Goal: Information Seeking & Learning: Learn about a topic

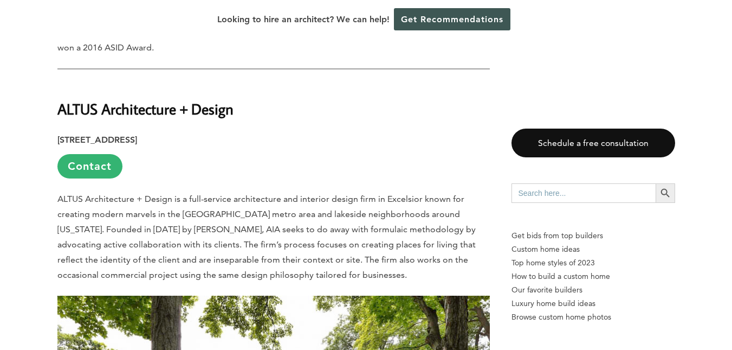
scroll to position [1952, 0]
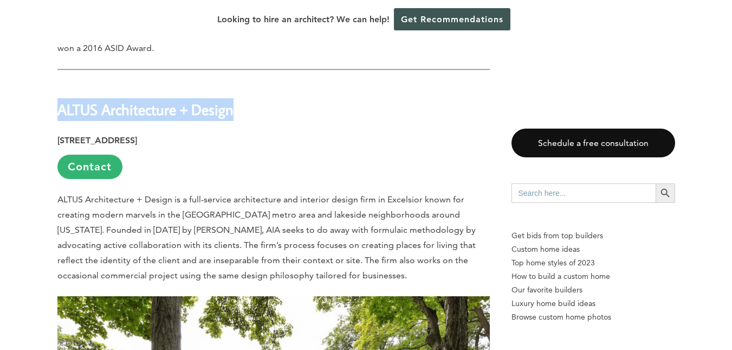
drag, startPoint x: 60, startPoint y: 79, endPoint x: 233, endPoint y: 70, distance: 173.7
click at [233, 100] on strong "ALTUS Architecture + Design" at bounding box center [145, 109] width 176 height 19
copy strong "ALTUS Architecture + Design"
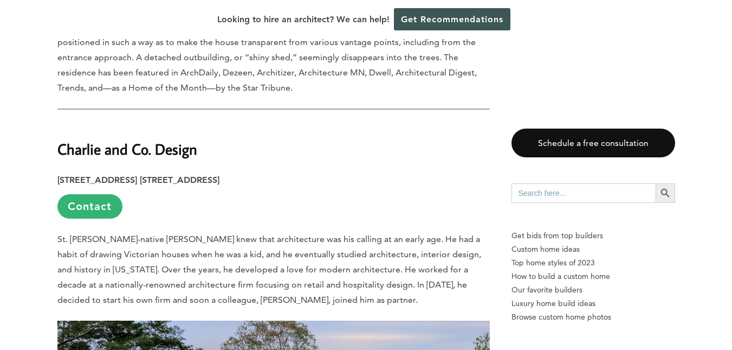
scroll to position [2602, 0]
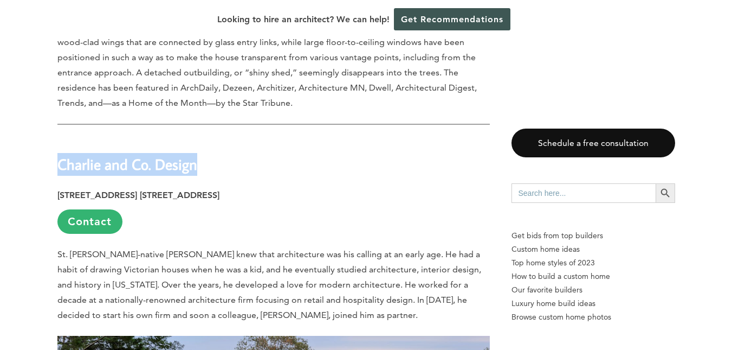
drag, startPoint x: 60, startPoint y: 135, endPoint x: 197, endPoint y: 133, distance: 137.2
click at [197, 138] on h2 "Charlie and Co. Design" at bounding box center [273, 156] width 433 height 37
copy strong "Charlie and Co. Design"
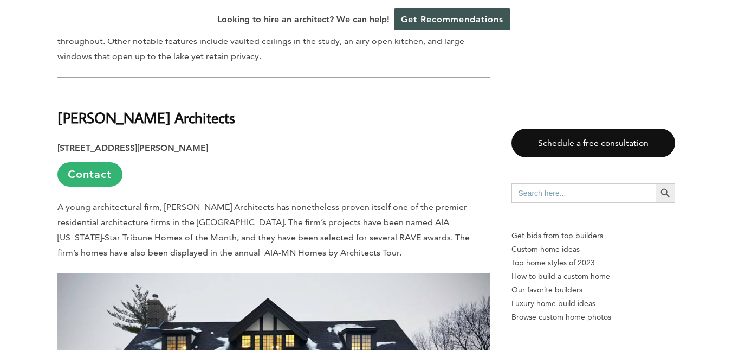
scroll to position [3361, 0]
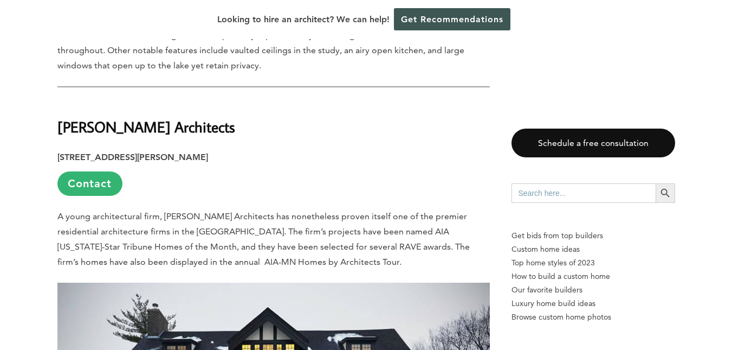
drag, startPoint x: 59, startPoint y: 80, endPoint x: 237, endPoint y: 84, distance: 178.4
click at [237, 100] on h2 "[PERSON_NAME] Architects" at bounding box center [273, 118] width 433 height 37
copy strong "[PERSON_NAME] Architects"
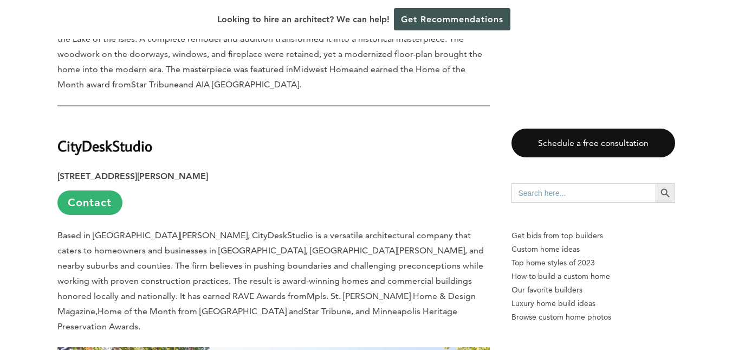
scroll to position [3958, 0]
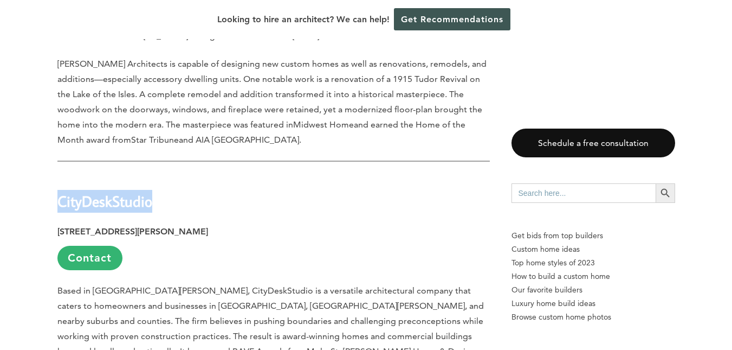
drag, startPoint x: 59, startPoint y: 155, endPoint x: 150, endPoint y: 153, distance: 91.1
click at [150, 191] on strong "CityDeskStudio" at bounding box center [104, 200] width 95 height 19
copy strong "CityDeskStudio"
